Goal: Answer question/provide support: Answer question/provide support

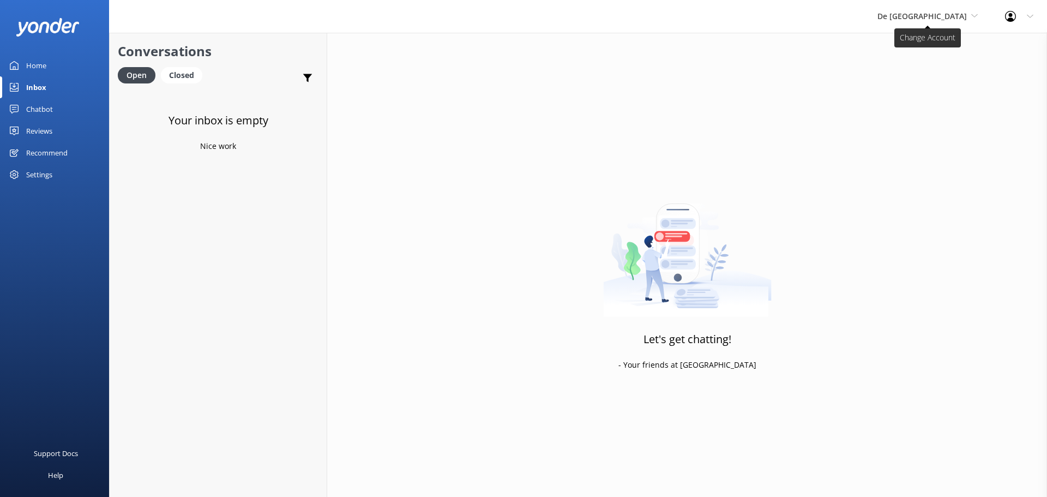
click at [940, 20] on span "De [GEOGRAPHIC_DATA]" at bounding box center [922, 16] width 89 height 10
click at [934, 53] on link "De [GEOGRAPHIC_DATA]" at bounding box center [918, 46] width 109 height 26
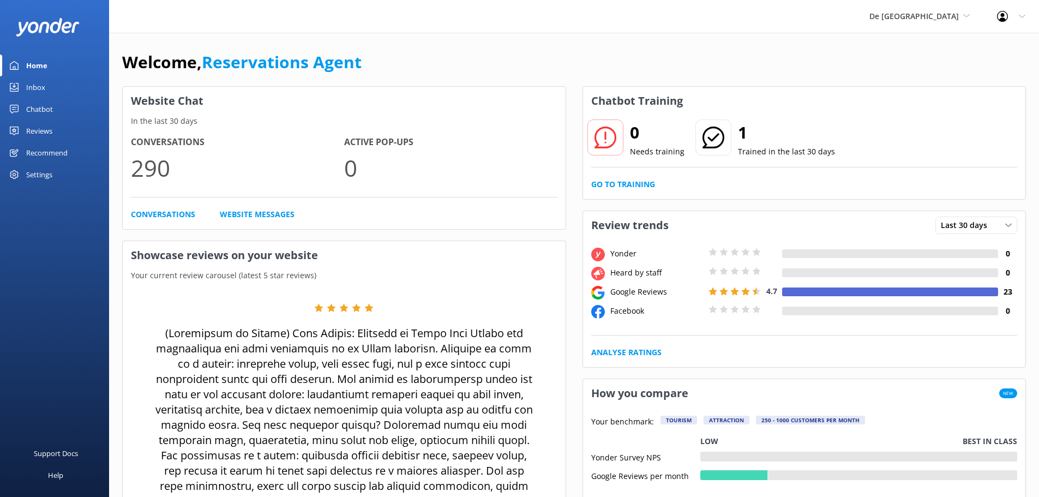
click at [45, 97] on link "Inbox" at bounding box center [54, 87] width 109 height 22
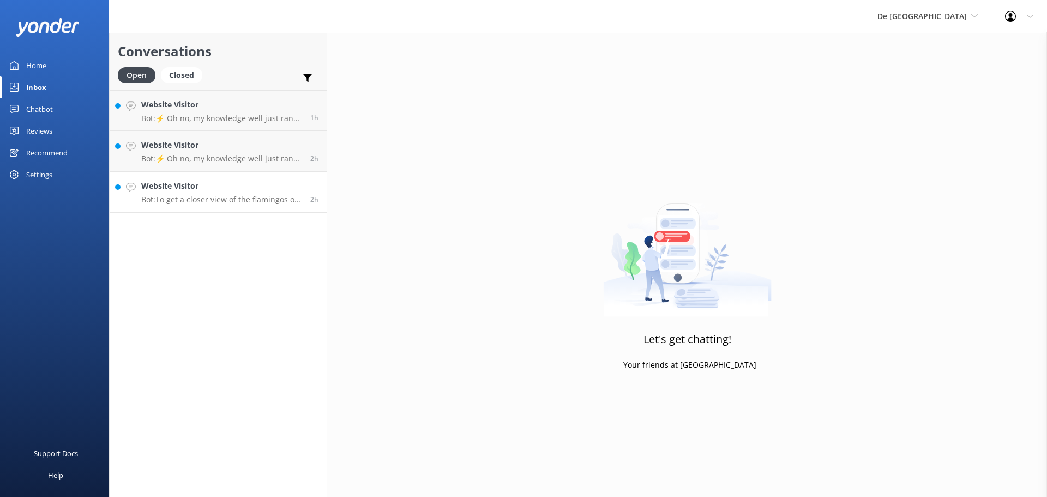
click at [195, 184] on h4 "Website Visitor" at bounding box center [221, 186] width 161 height 12
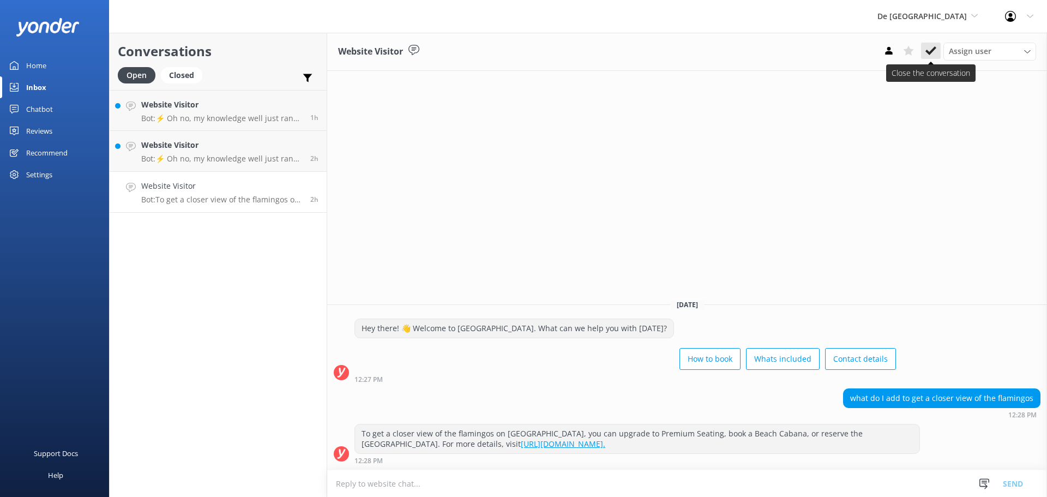
click at [930, 47] on icon at bounding box center [931, 50] width 11 height 11
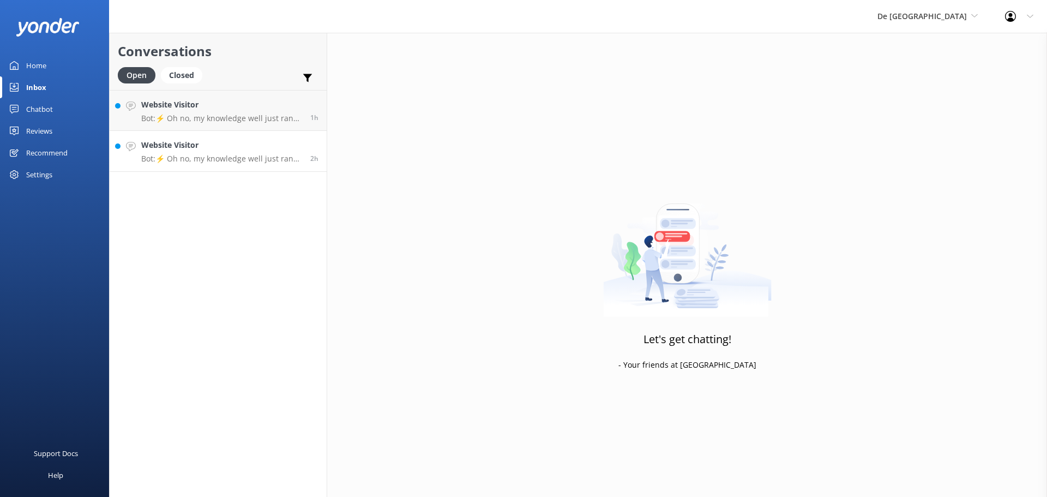
click at [211, 147] on h4 "Website Visitor" at bounding box center [221, 145] width 161 height 12
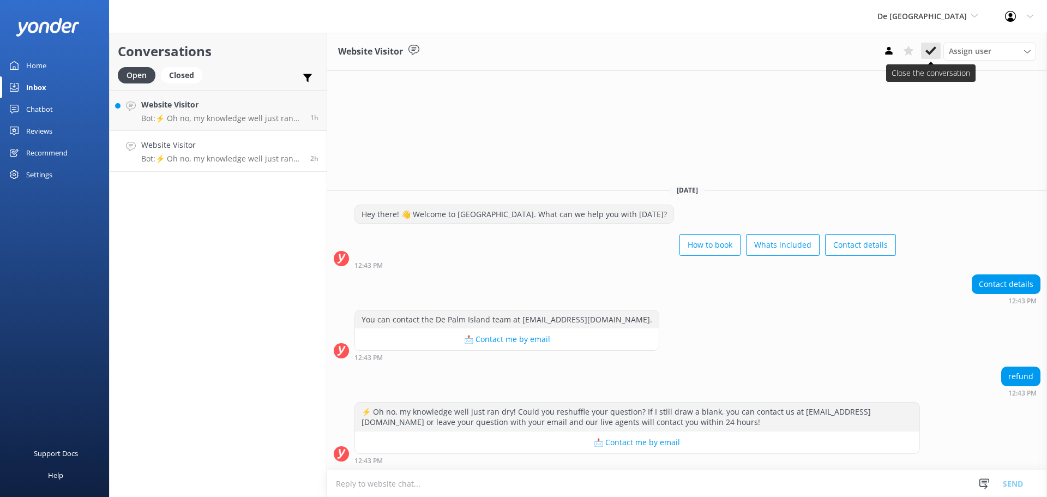
click at [934, 46] on icon at bounding box center [931, 50] width 11 height 11
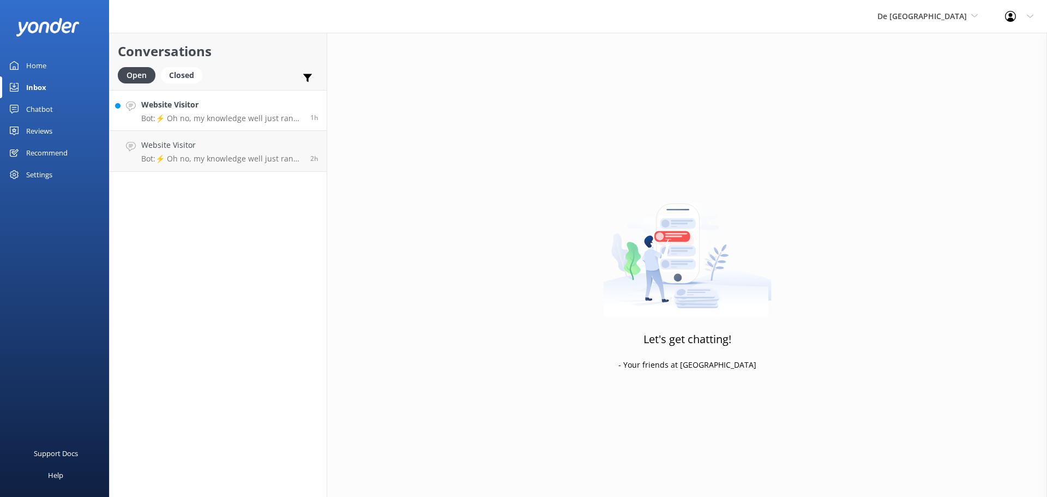
click at [247, 115] on p "Bot: ⚡ Oh no, my knowledge well just ran dry! Could you reshuffle your question…" at bounding box center [221, 118] width 161 height 10
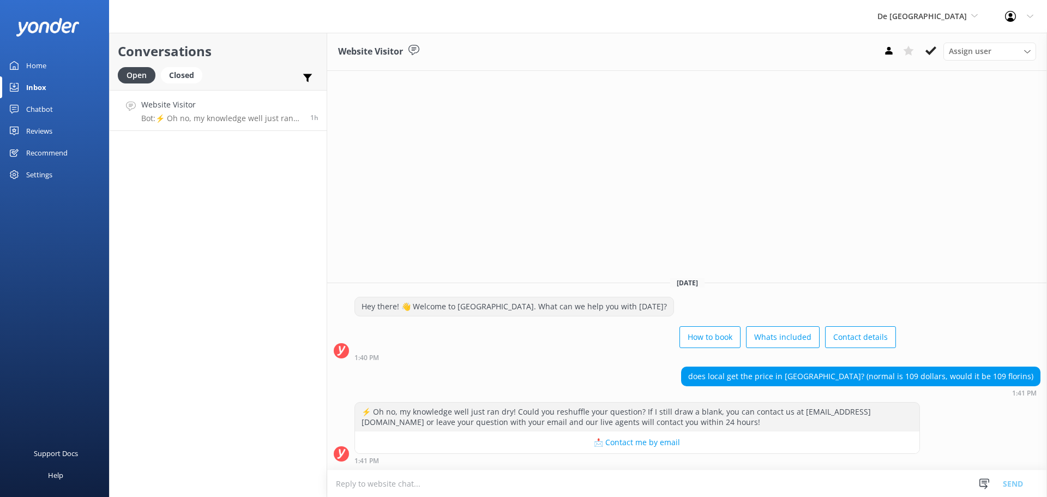
click at [387, 484] on textarea at bounding box center [687, 483] width 720 height 27
type textarea "no it remains in dollars"
click at [1005, 485] on button "Send" at bounding box center [1013, 483] width 41 height 27
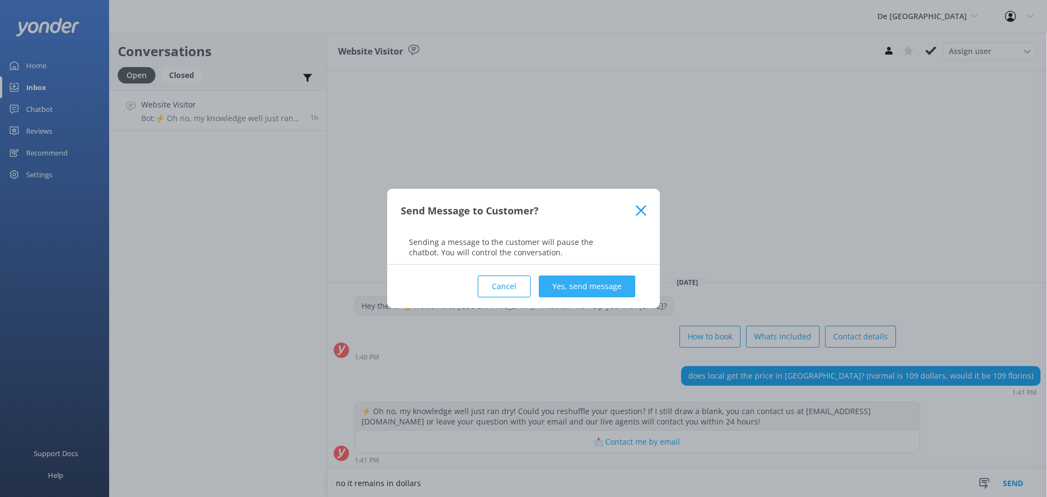
click at [599, 292] on button "Yes, send message" at bounding box center [587, 286] width 97 height 22
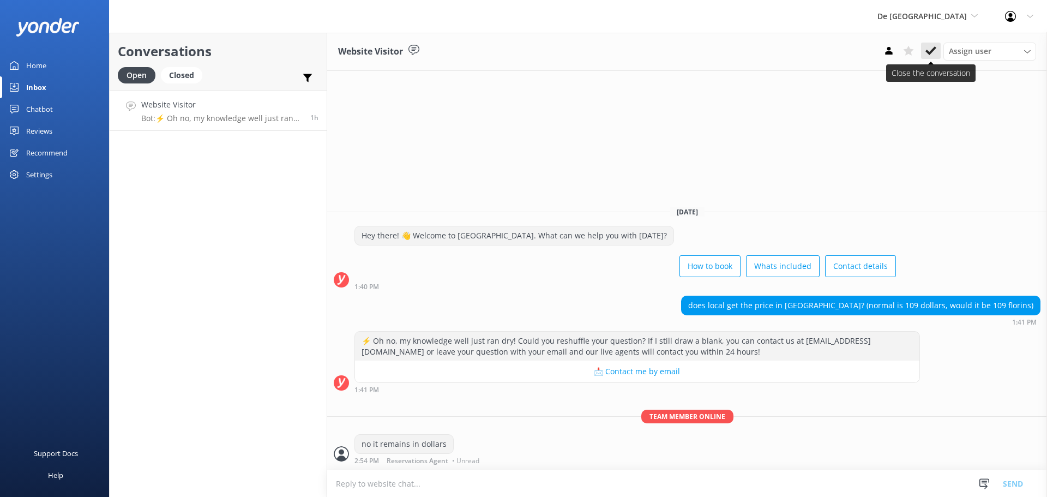
click at [929, 49] on icon at bounding box center [931, 50] width 11 height 11
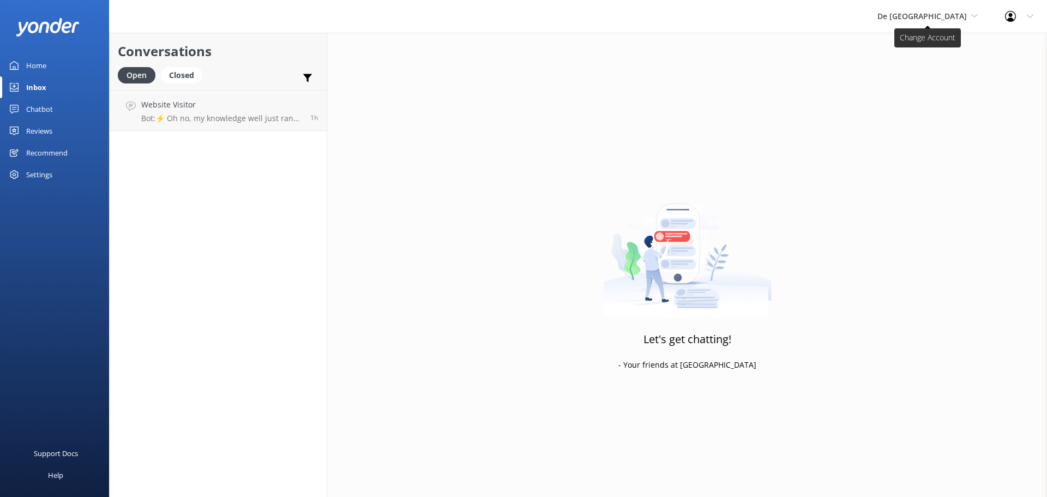
click at [936, 22] on span "De [GEOGRAPHIC_DATA]" at bounding box center [928, 16] width 100 height 12
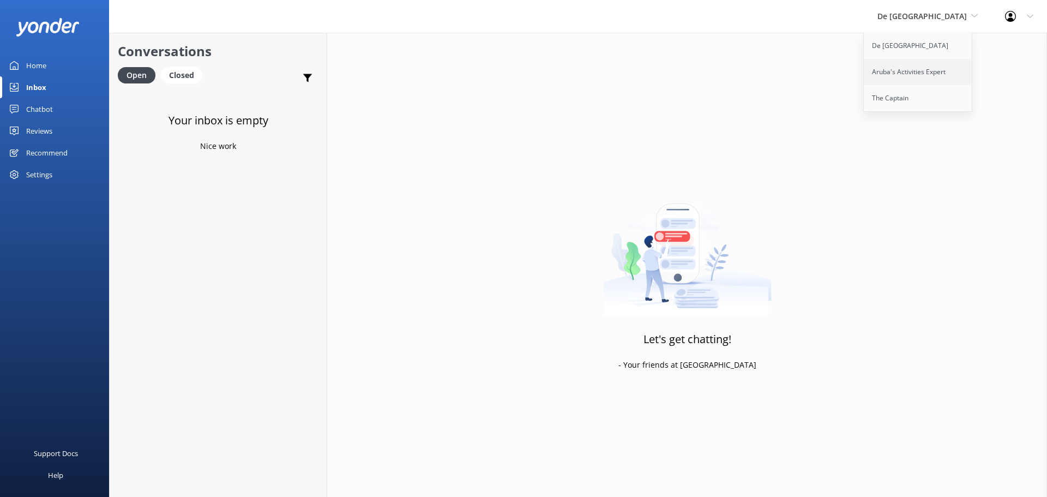
click at [906, 67] on link "Aruba's Activities Expert" at bounding box center [918, 72] width 109 height 26
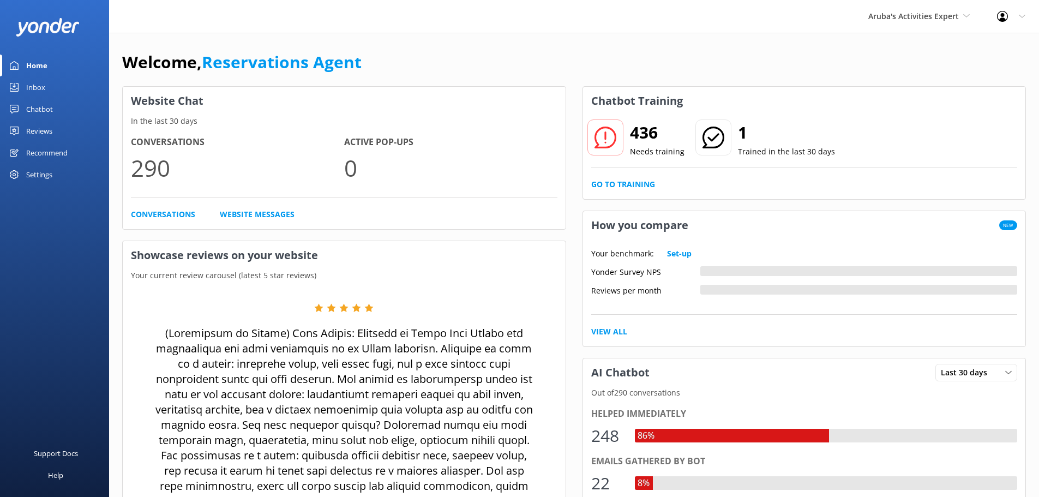
click at [43, 94] on div "Inbox" at bounding box center [35, 87] width 19 height 22
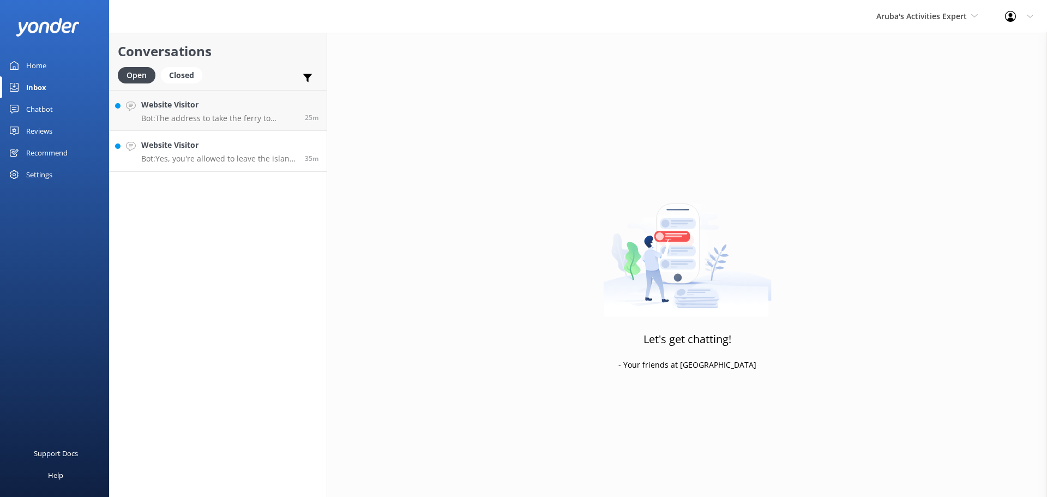
click at [168, 147] on h4 "Website Visitor" at bounding box center [218, 145] width 155 height 12
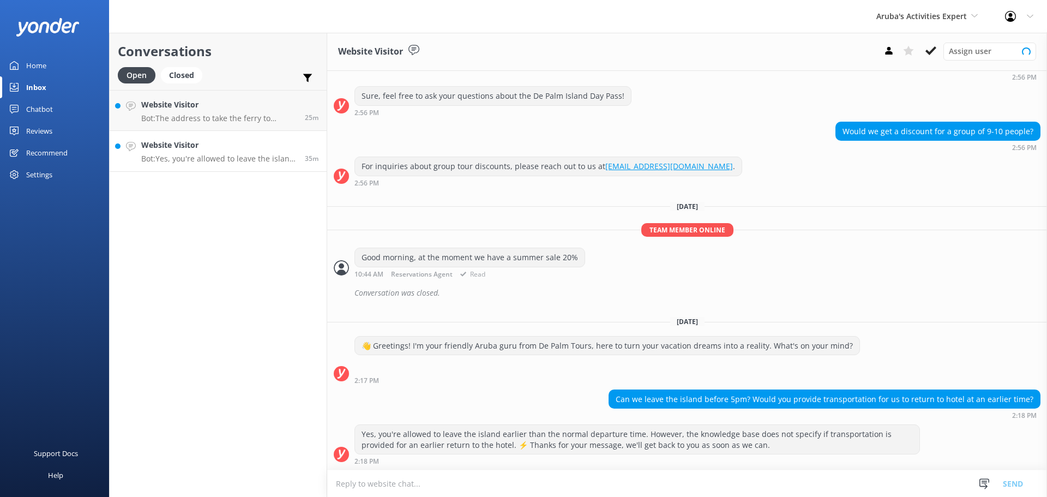
scroll to position [173, 0]
click at [616, 474] on textarea at bounding box center [687, 483] width 720 height 27
click at [929, 51] on icon at bounding box center [931, 50] width 11 height 11
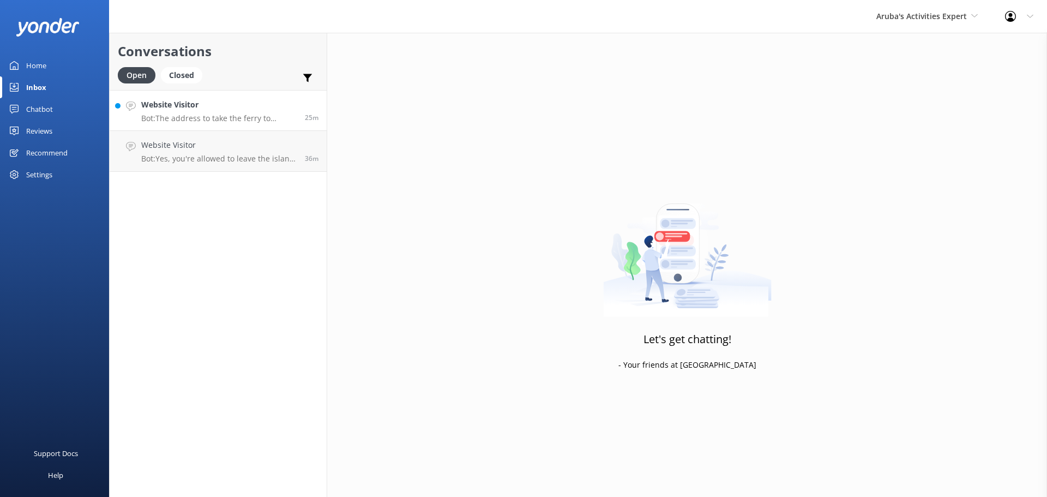
click at [220, 130] on link "Website Visitor Bot: The address to take the ferry to [GEOGRAPHIC_DATA] is [GEO…" at bounding box center [218, 110] width 217 height 41
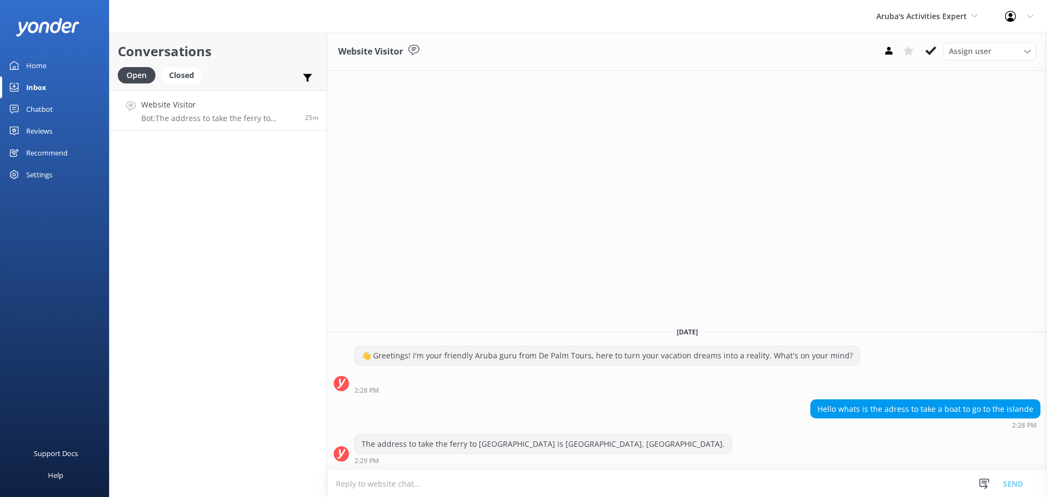
click at [391, 489] on textarea at bounding box center [687, 483] width 720 height 27
type textarea "port de palm ticket office"
click at [1012, 488] on button "Send" at bounding box center [1013, 483] width 41 height 27
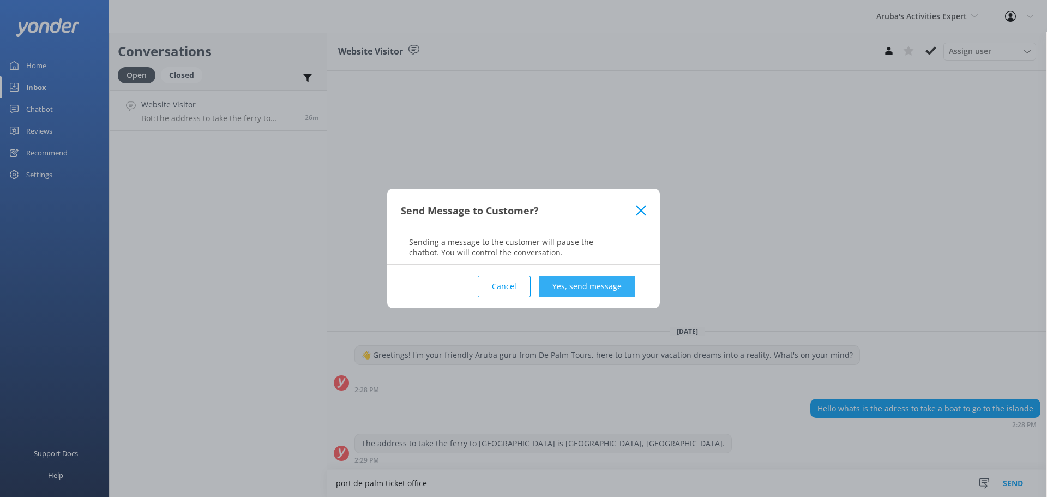
click at [593, 284] on button "Yes, send message" at bounding box center [587, 286] width 97 height 22
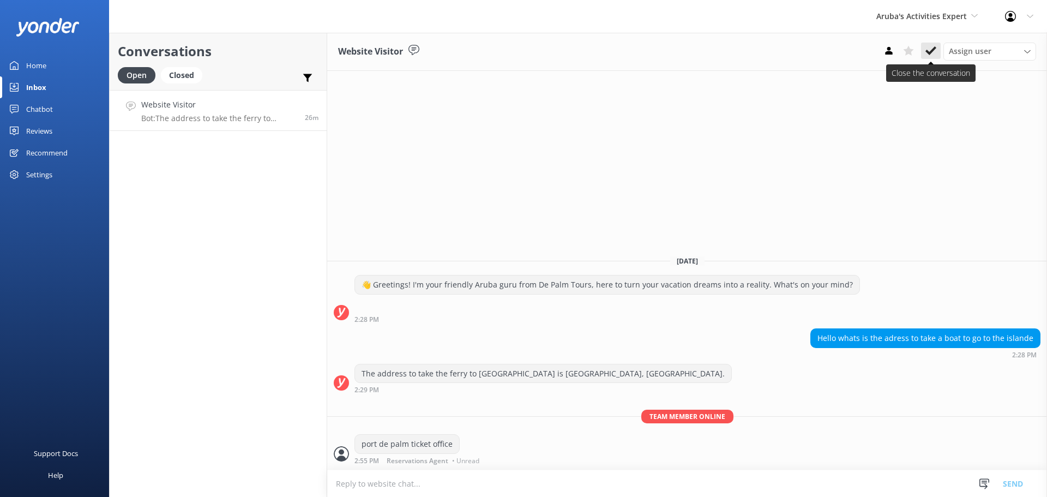
click at [931, 53] on use at bounding box center [931, 50] width 11 height 9
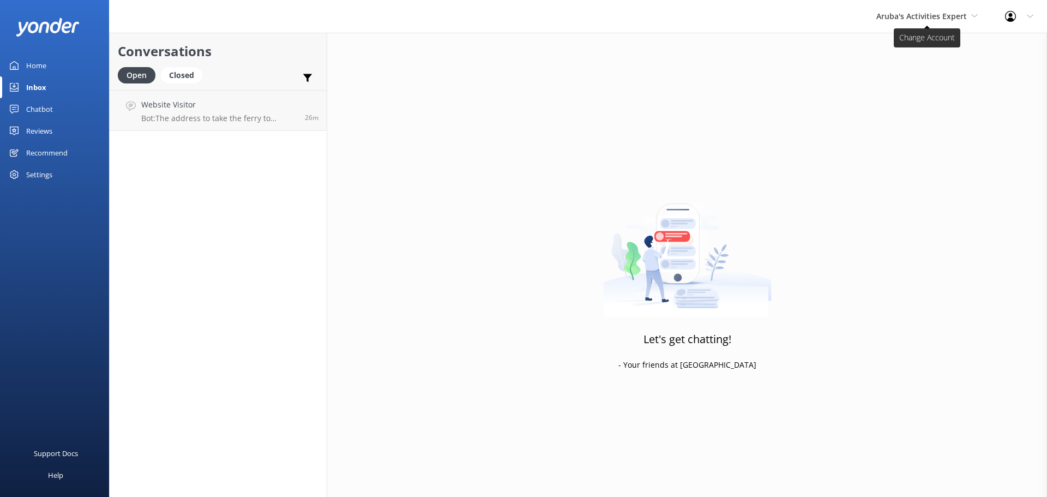
click at [932, 19] on span "Aruba's Activities Expert" at bounding box center [921, 16] width 91 height 10
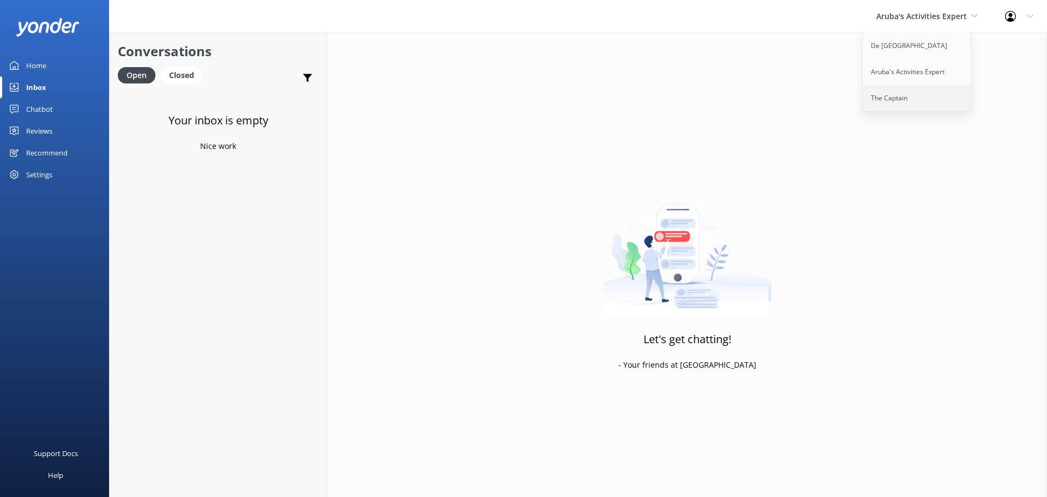
click at [922, 100] on link "The Captain" at bounding box center [917, 98] width 109 height 26
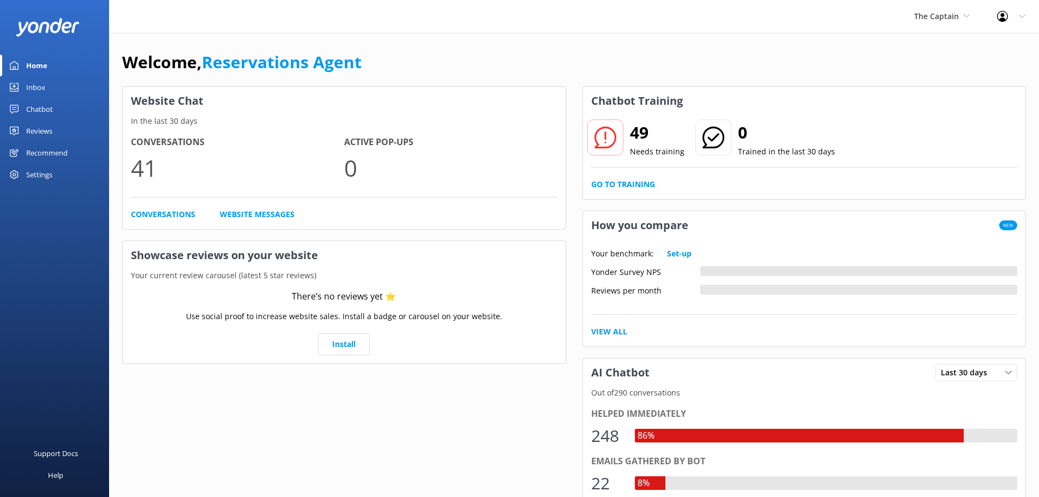
click at [43, 87] on div "Inbox" at bounding box center [35, 87] width 19 height 22
